Goal: Check status: Check status

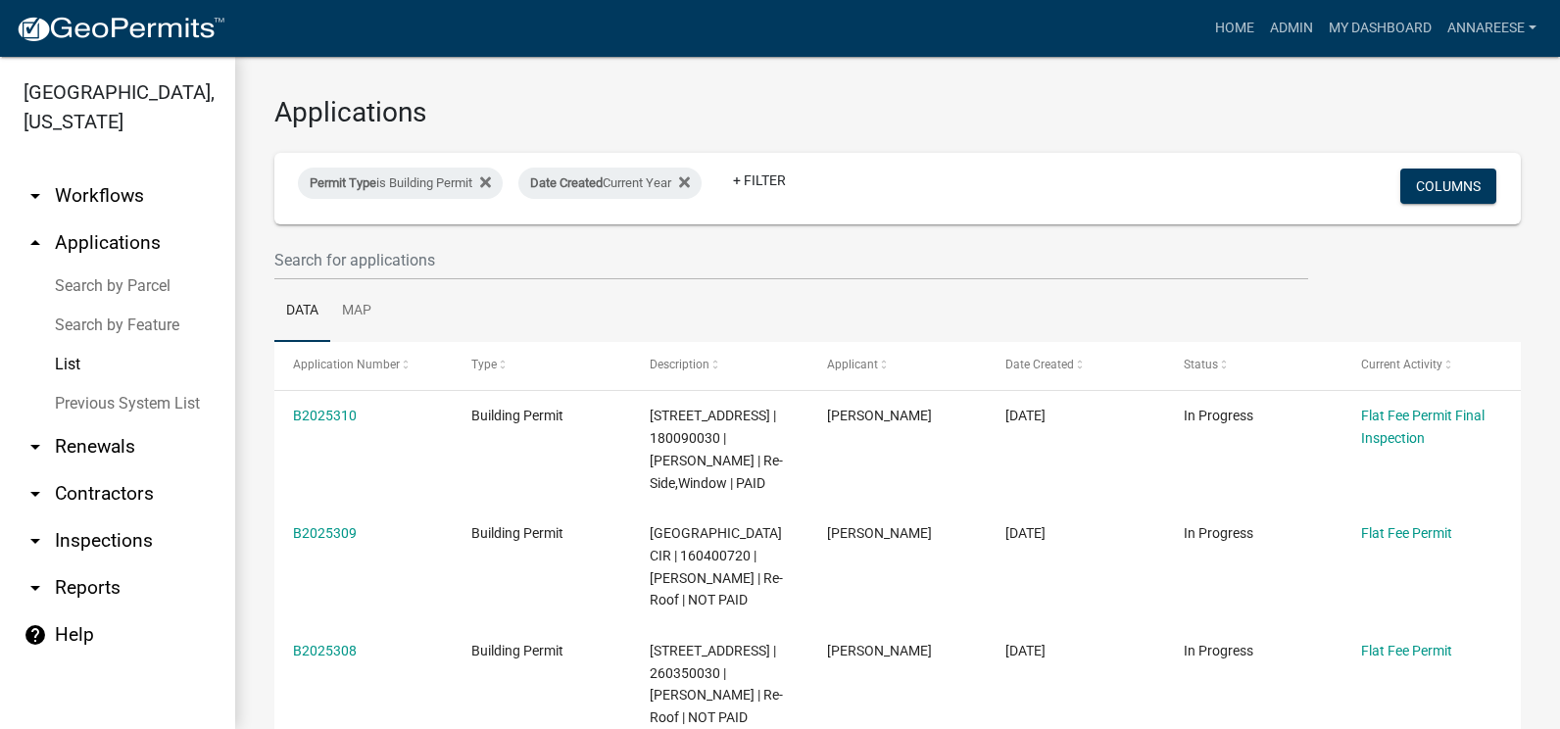
select select "3: 100"
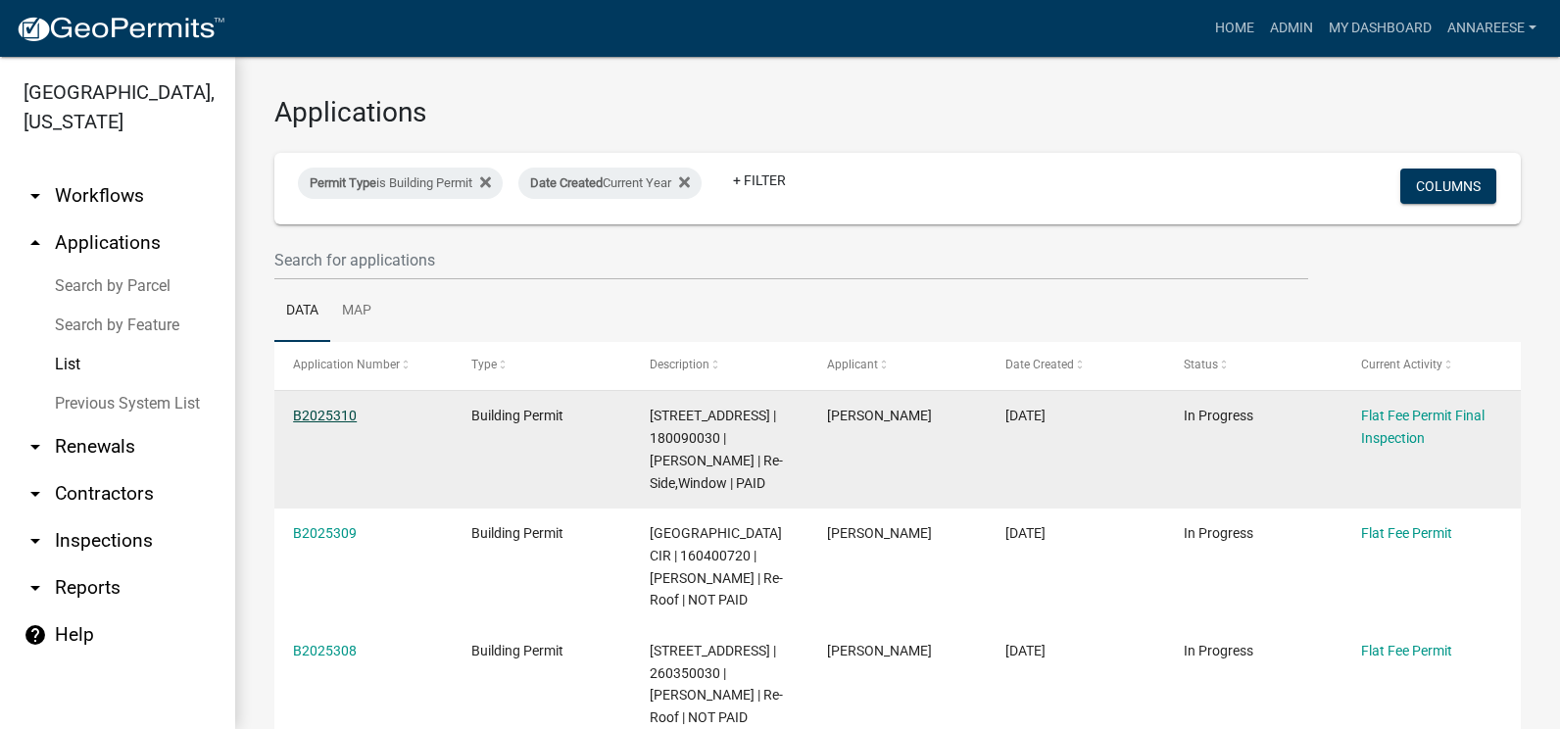
click at [311, 408] on link "B2025310" at bounding box center [325, 416] width 64 height 16
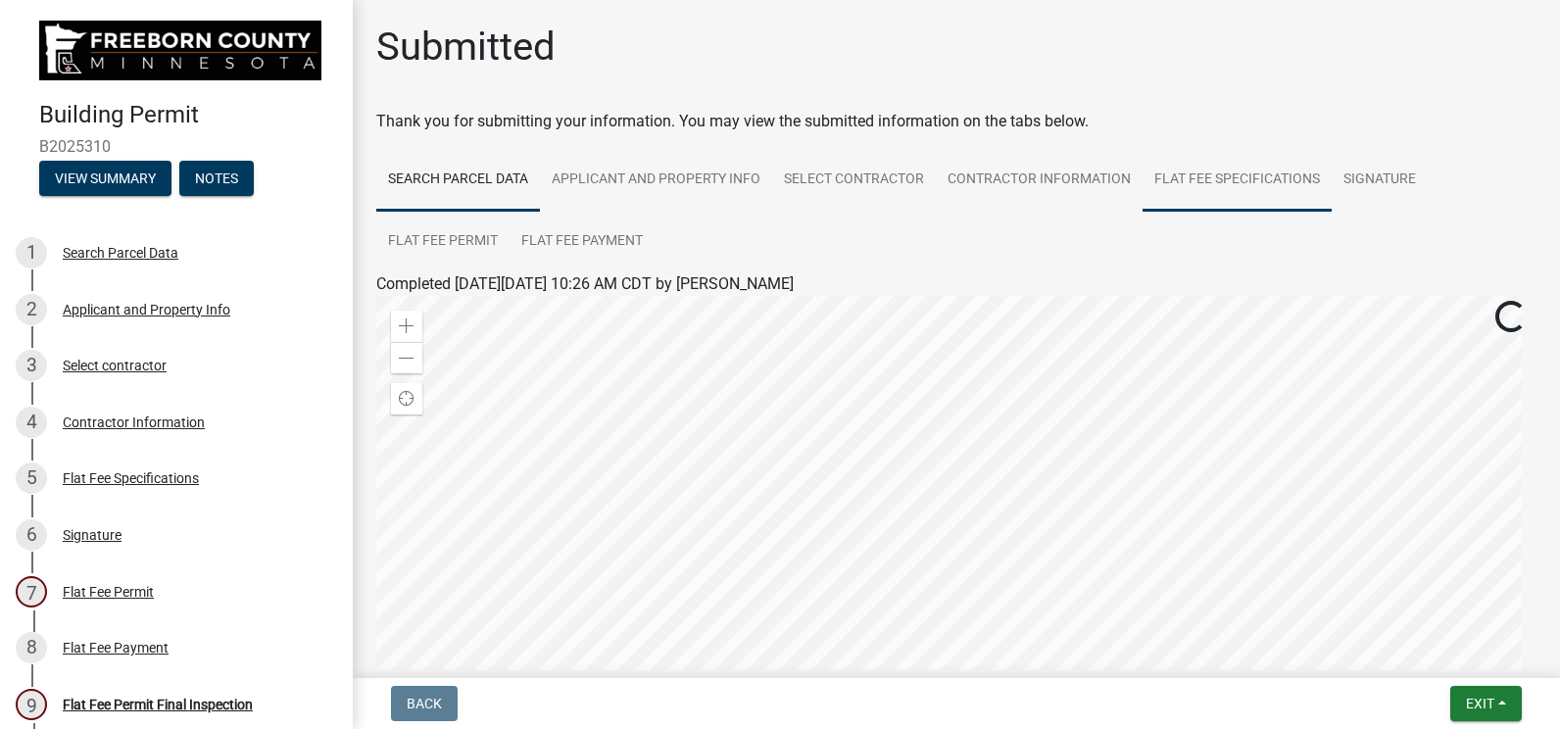
click at [1173, 183] on link "Flat Fee Specifications" at bounding box center [1236, 180] width 189 height 63
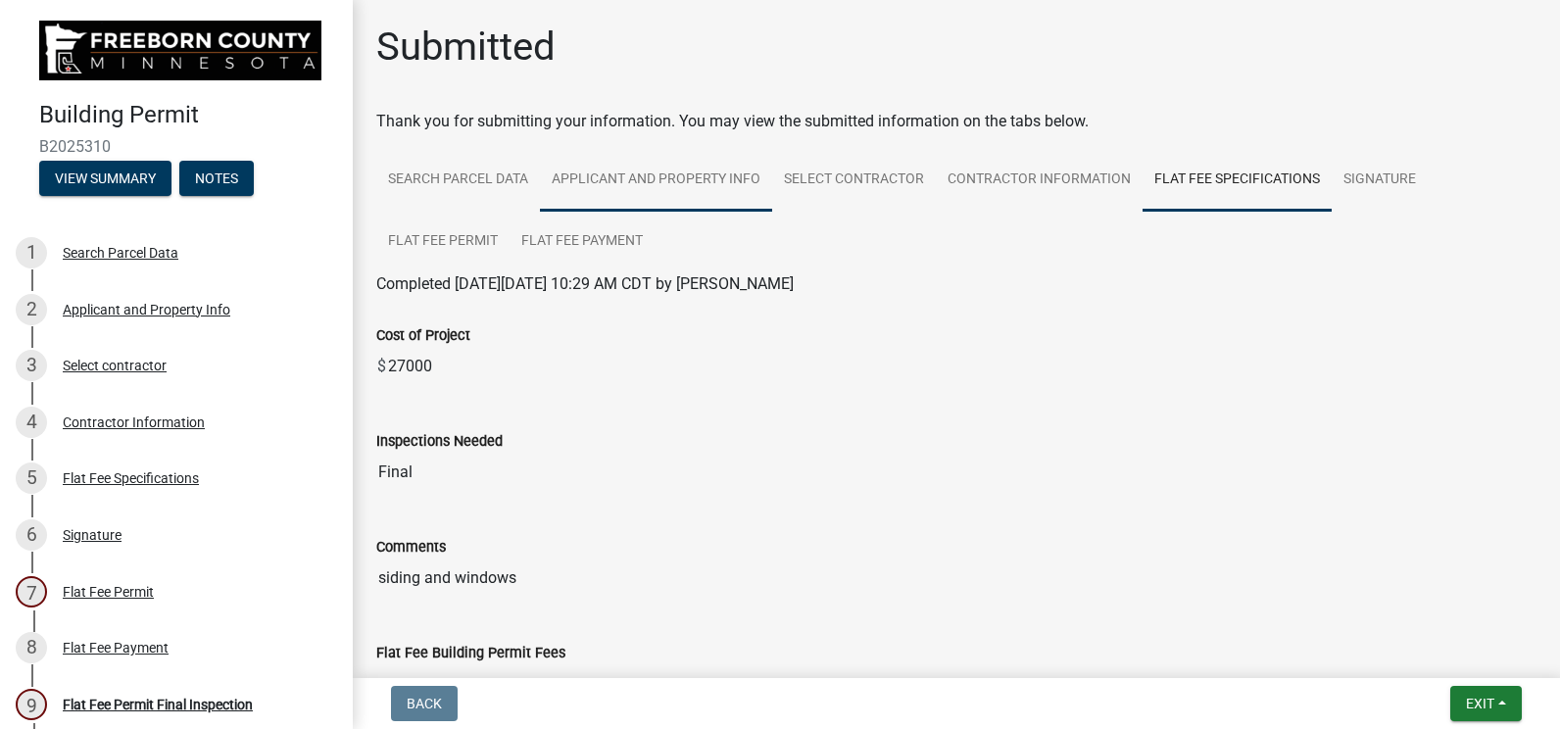
click at [605, 177] on link "Applicant and Property Info" at bounding box center [656, 180] width 232 height 63
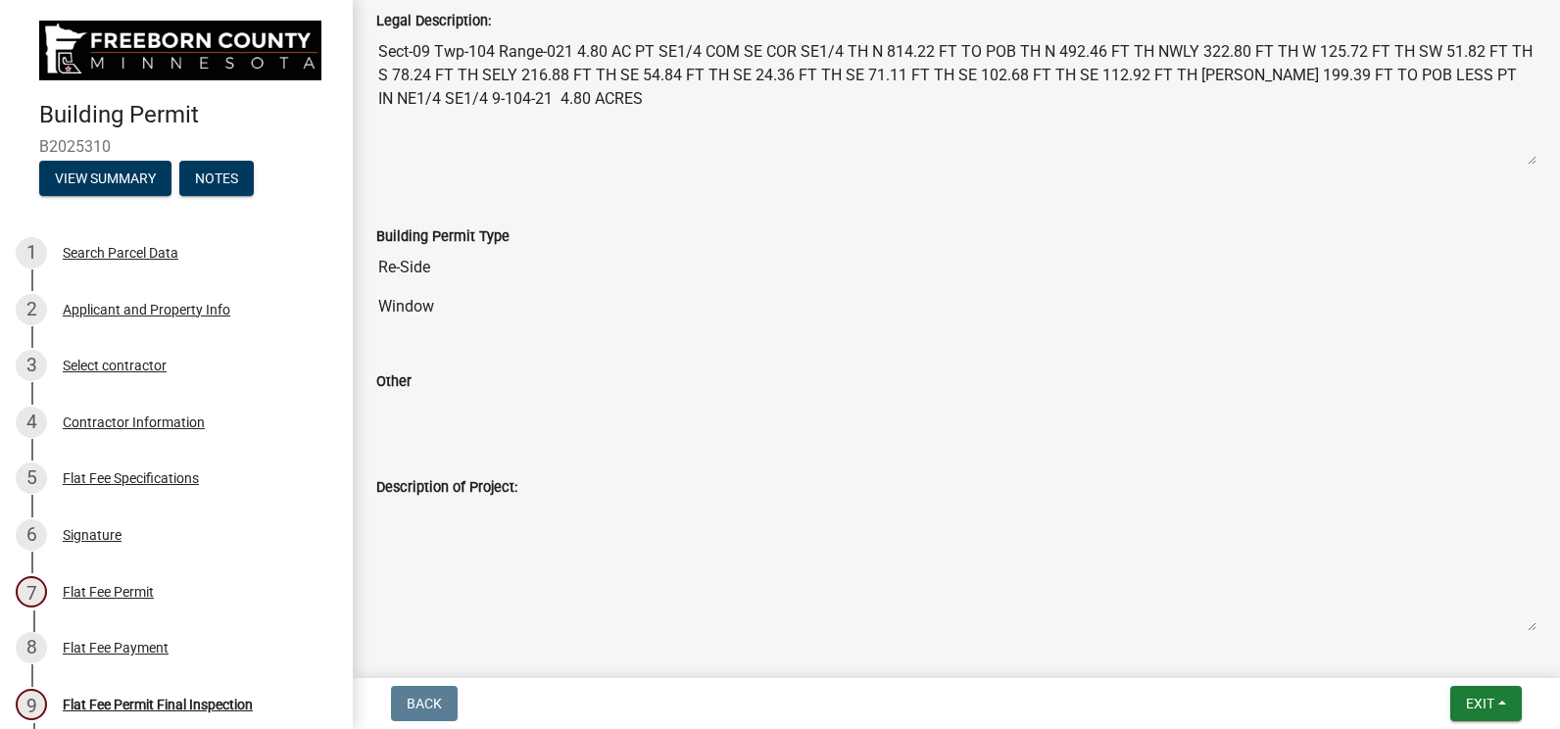
scroll to position [882, 0]
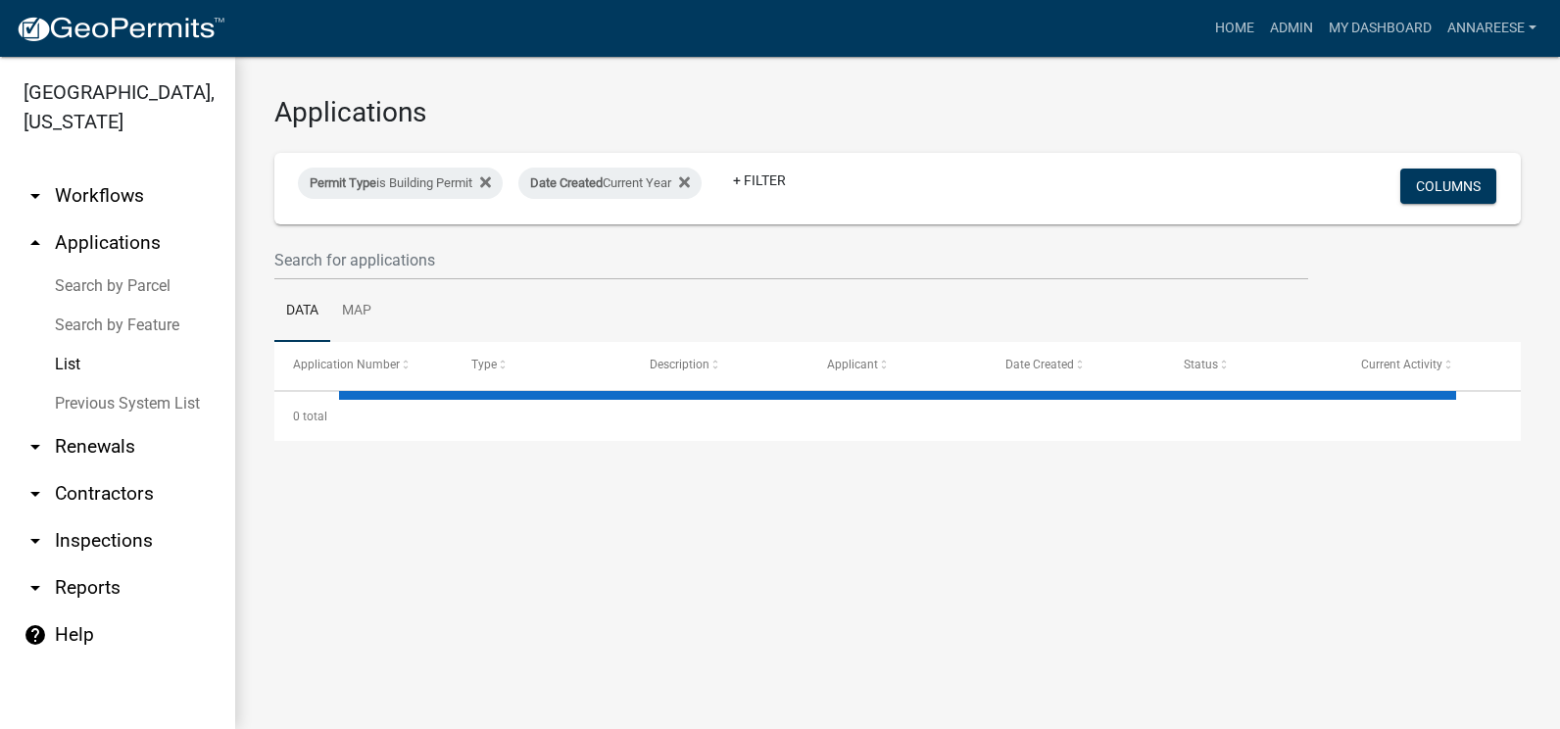
select select "3: 100"
